Goal: Information Seeking & Learning: Learn about a topic

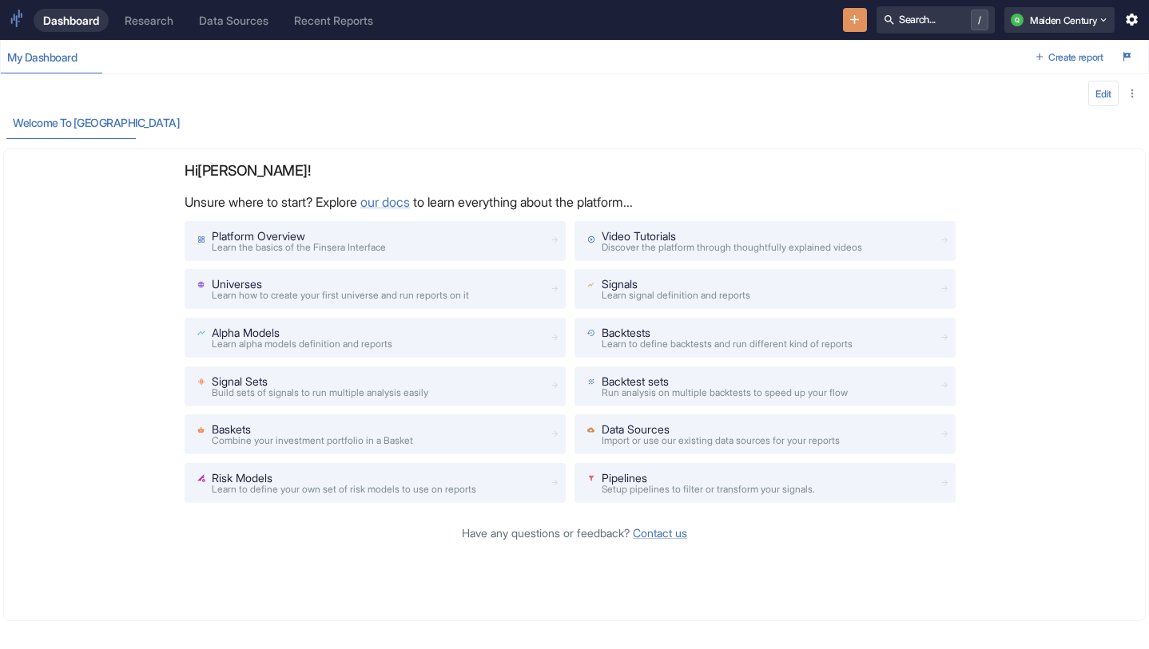
click at [146, 29] on link "Research" at bounding box center [149, 20] width 68 height 23
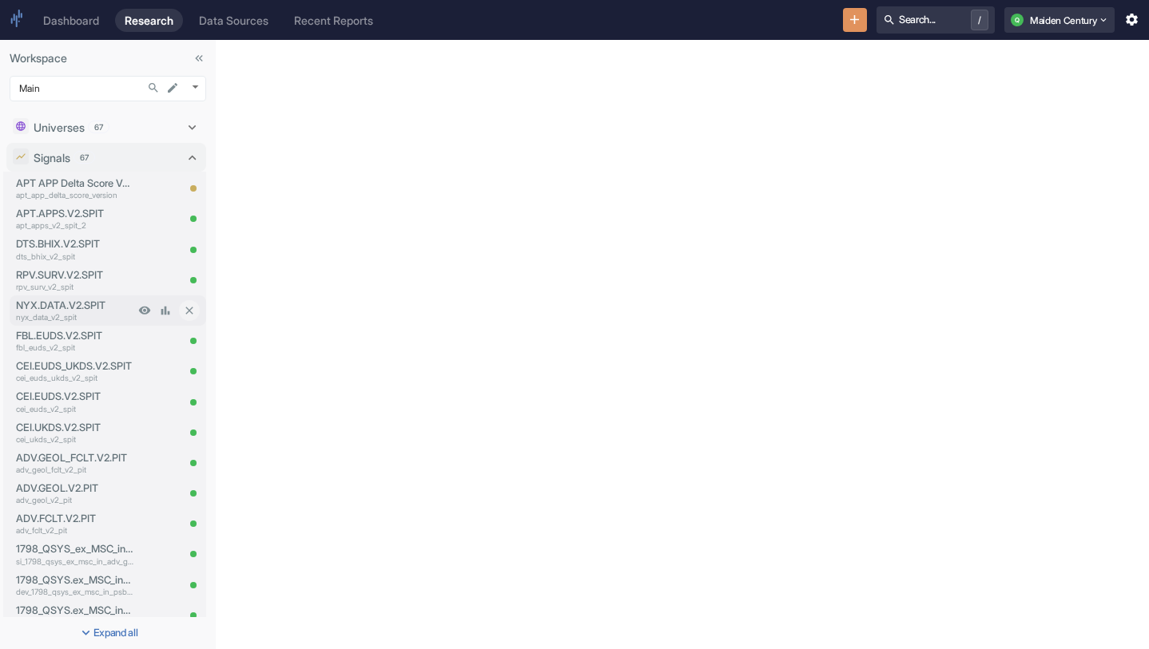
click at [101, 312] on p "nyx_data_v2_spit" at bounding box center [75, 317] width 118 height 12
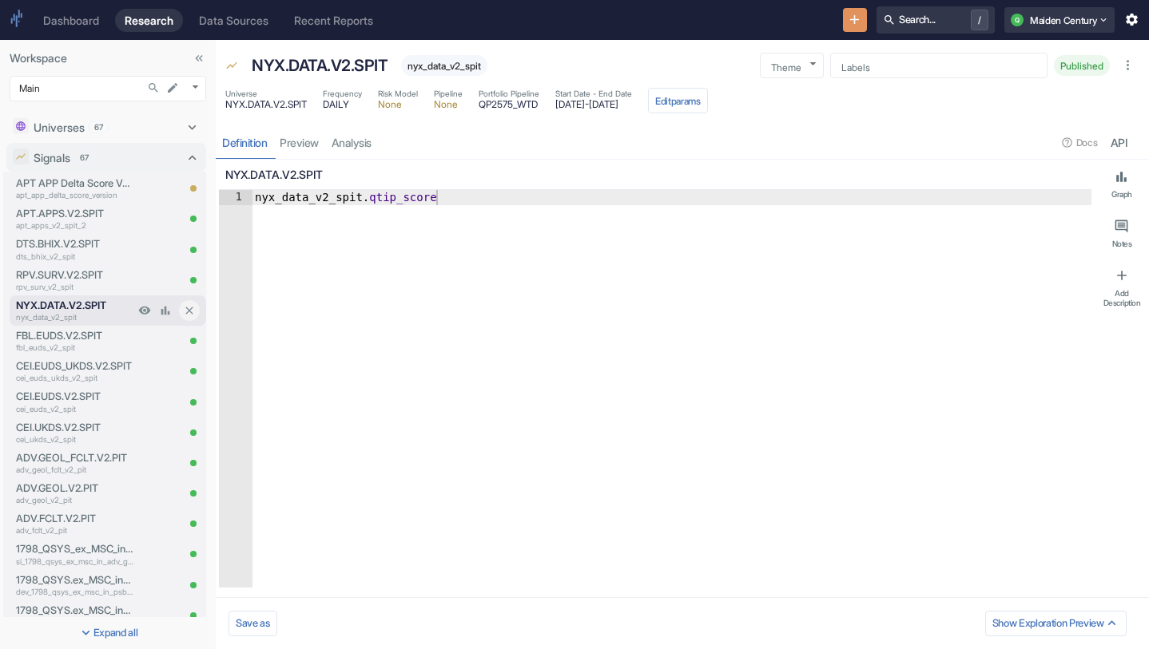
type textarea "x"
click at [357, 141] on link "analysis" at bounding box center [351, 142] width 53 height 33
